Goal: Check status: Check status

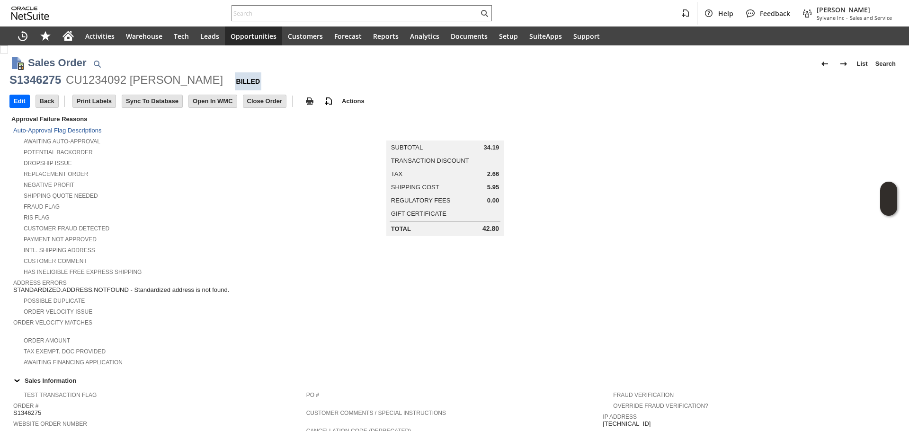
scroll to position [0, 1569]
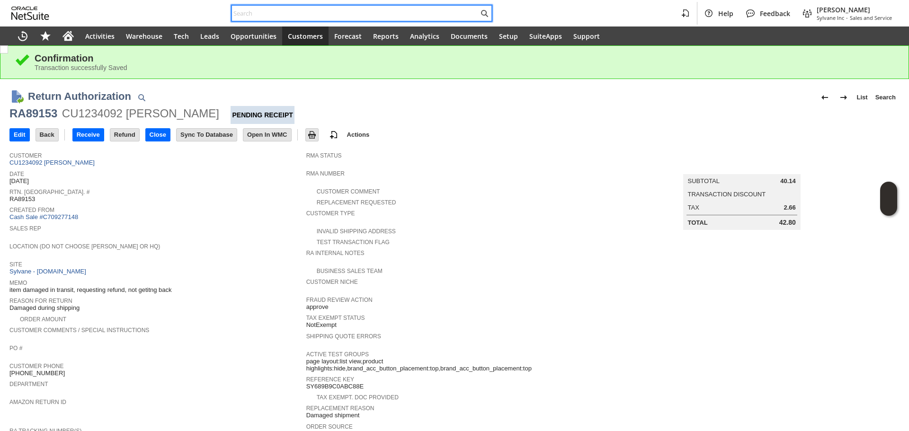
click at [278, 9] on input "text" at bounding box center [355, 13] width 247 height 11
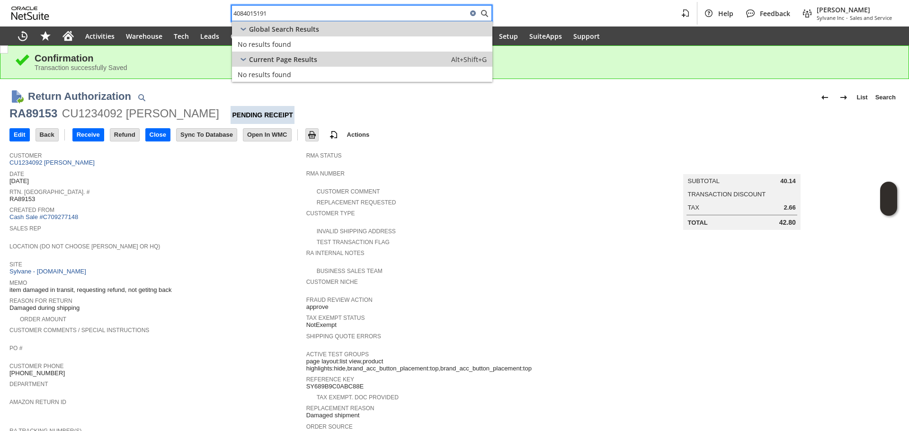
click at [327, 17] on input "4084015191" at bounding box center [349, 13] width 235 height 11
paste input "di16076"
type input "di16076"
click at [367, 44] on div "Inventory Item: di16076" at bounding box center [348, 44] width 220 height 9
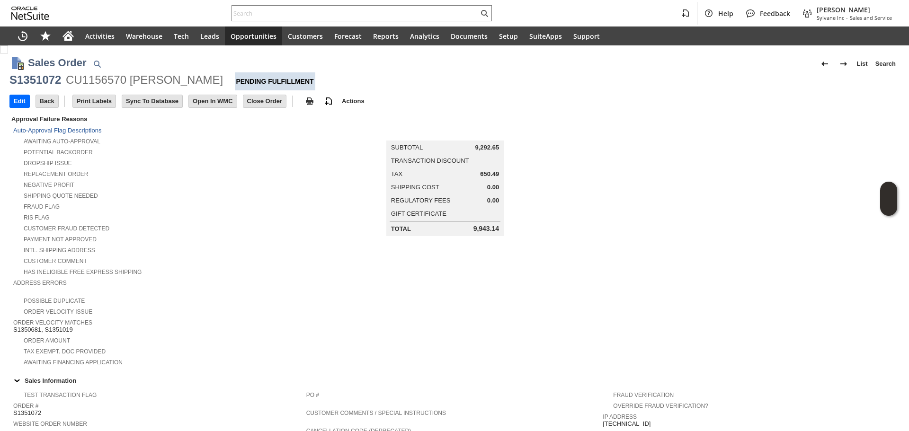
scroll to position [447, 0]
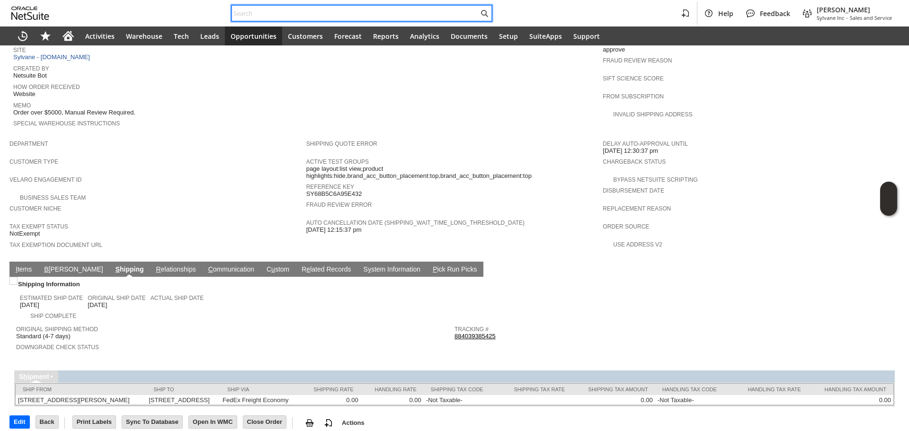
click at [288, 9] on input "text" at bounding box center [355, 13] width 247 height 11
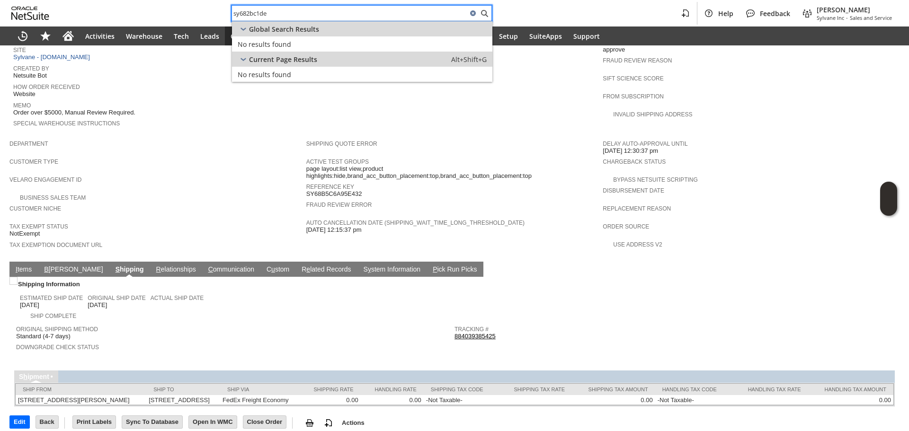
click at [260, 14] on input "sy682bc1de" at bounding box center [349, 13] width 235 height 11
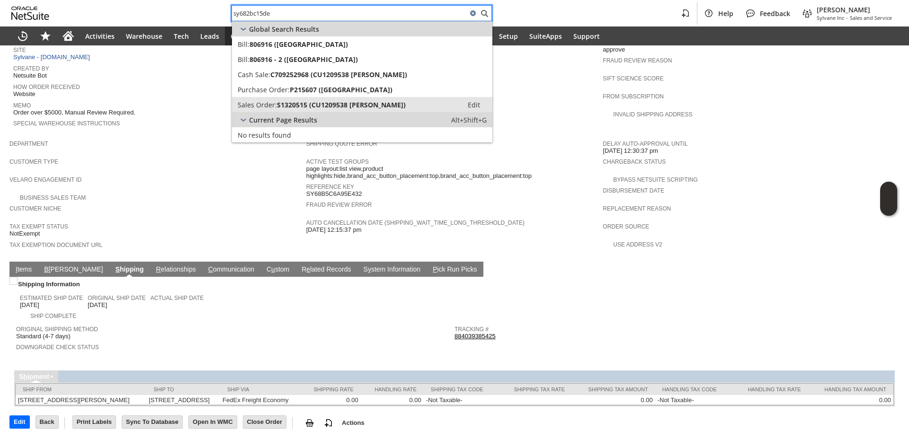
type input "sy682bc15de"
click at [343, 98] on link "Sales Order: S1320515 (CU1209538 [PERSON_NAME]) Edit" at bounding box center [362, 104] width 260 height 15
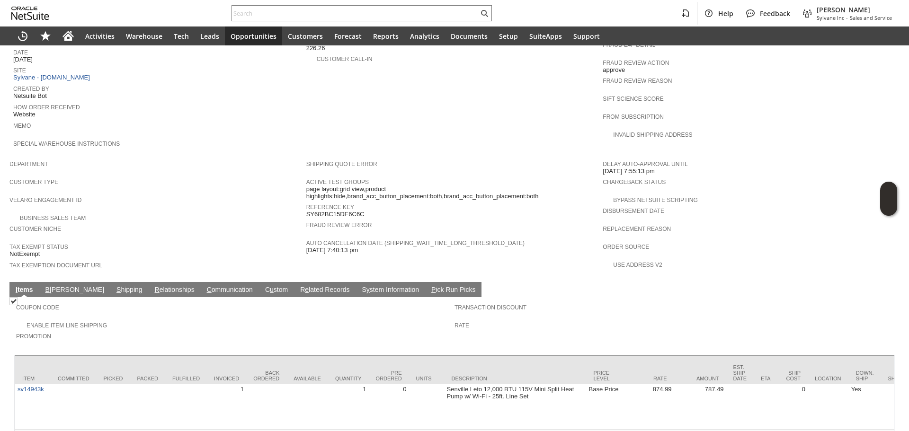
scroll to position [539, 0]
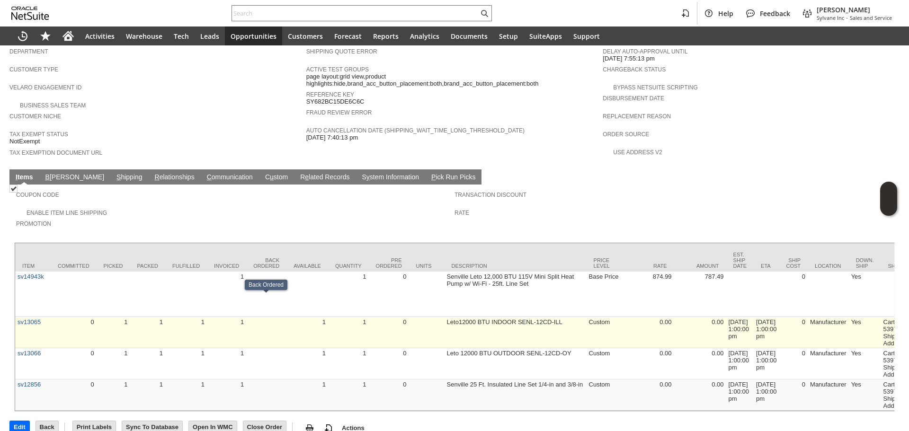
drag, startPoint x: 285, startPoint y: 296, endPoint x: 318, endPoint y: 300, distance: 33.4
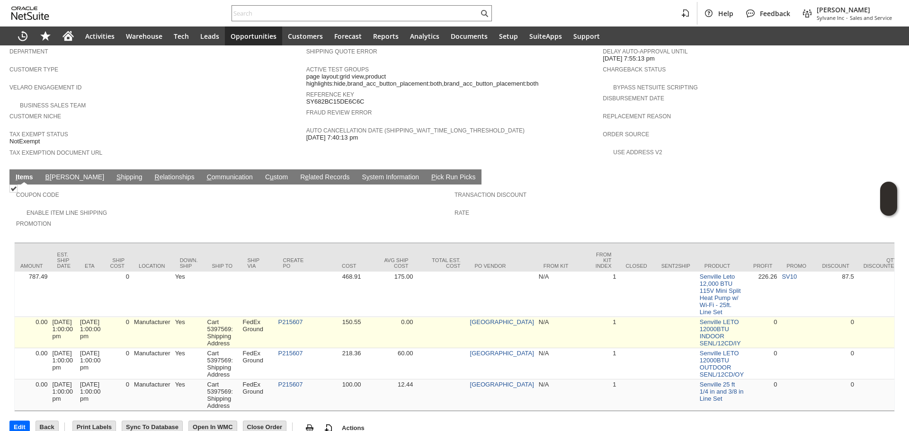
scroll to position [0, 703]
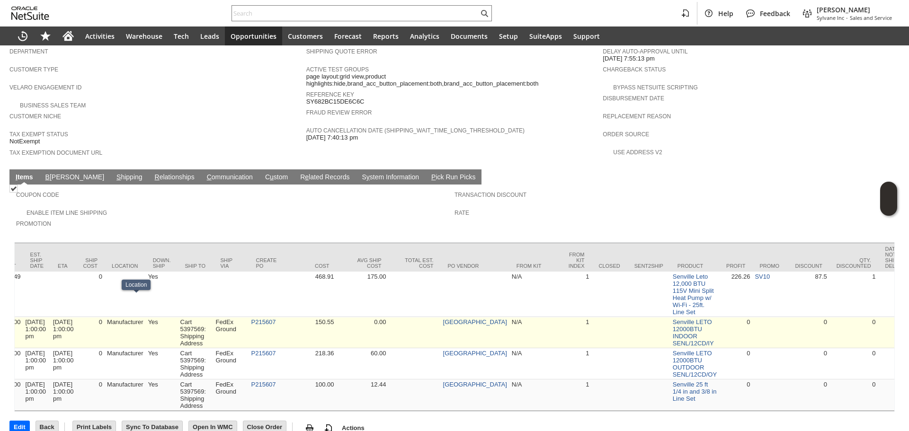
drag, startPoint x: 130, startPoint y: 315, endPoint x: 122, endPoint y: 315, distance: 8.1
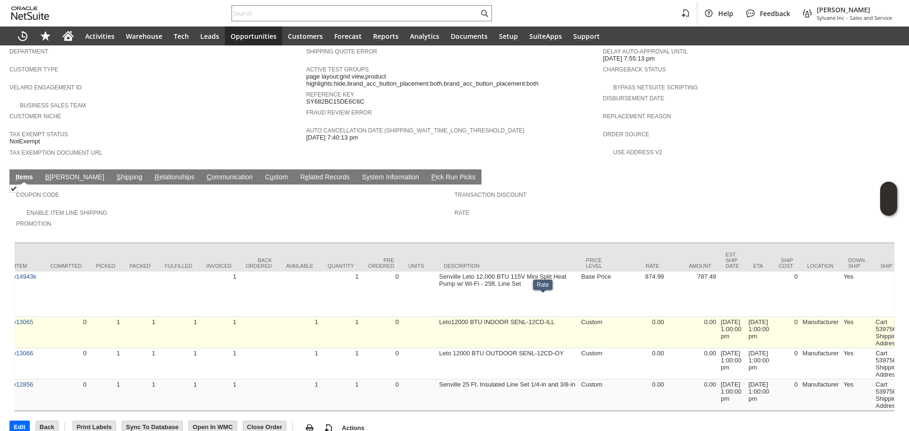
scroll to position [0, 0]
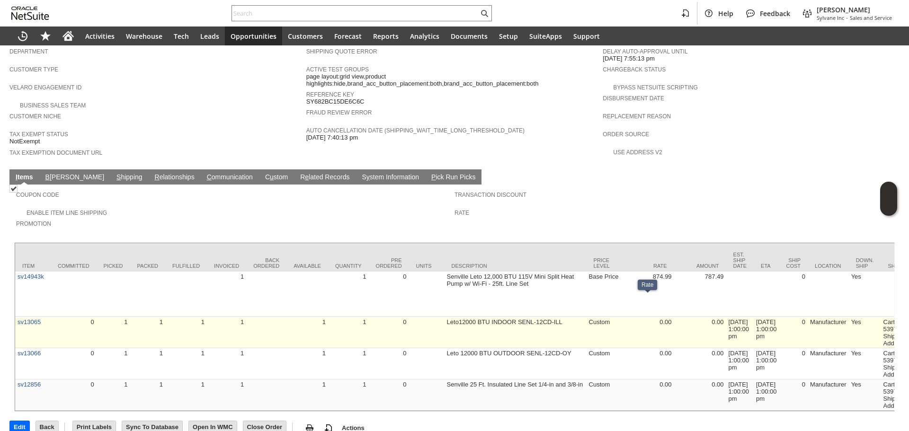
click at [33, 317] on td "sv13065" at bounding box center [33, 332] width 36 height 31
click at [37, 319] on link "sv13065" at bounding box center [29, 322] width 23 height 7
